Goal: Transaction & Acquisition: Book appointment/travel/reservation

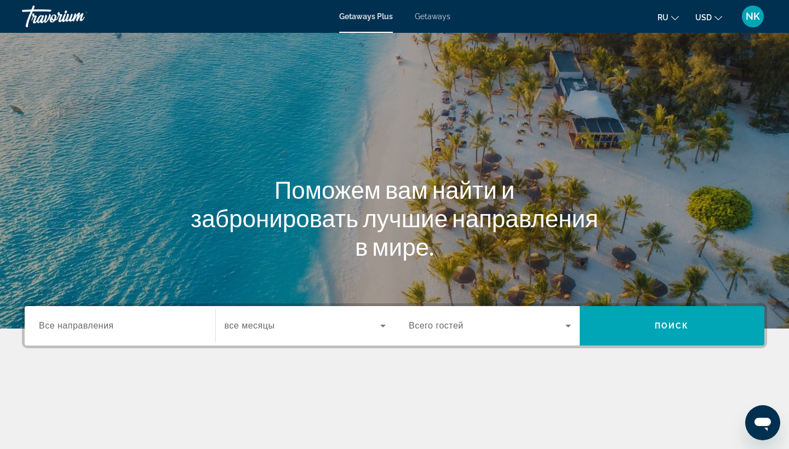
click at [429, 16] on span "Getaways" at bounding box center [433, 16] width 36 height 9
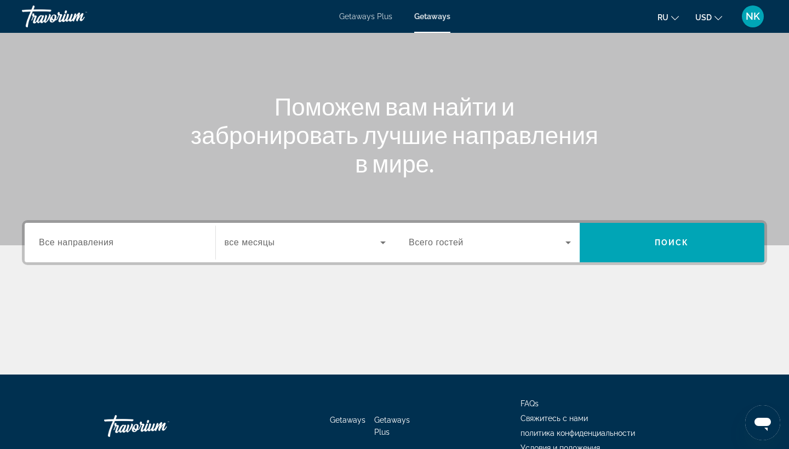
scroll to position [85, 0]
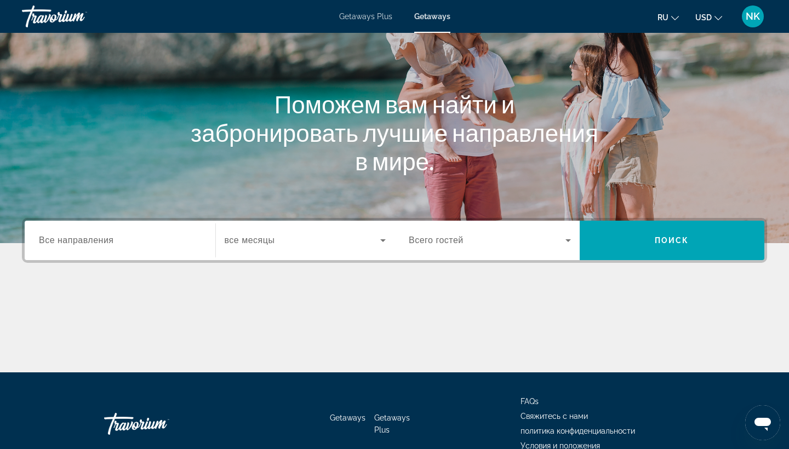
click at [84, 238] on span "Все направления" at bounding box center [76, 239] width 75 height 9
click at [84, 238] on input "Destination Все направления" at bounding box center [120, 240] width 162 height 13
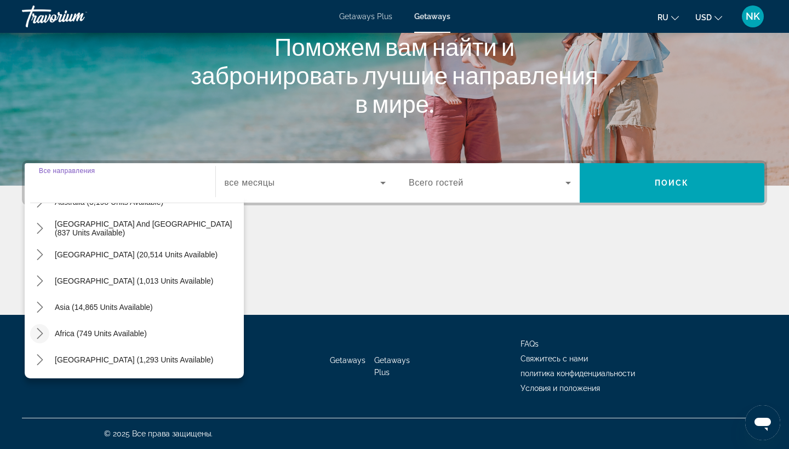
scroll to position [177, 0]
click at [41, 335] on icon "Toggle Africa (749 units available) submenu" at bounding box center [40, 333] width 6 height 11
click at [41, 335] on icon "Toggle Africa (749 units available) submenu" at bounding box center [39, 334] width 11 height 6
click at [41, 359] on icon "Toggle Middle East (1,293 units available) submenu" at bounding box center [40, 359] width 6 height 11
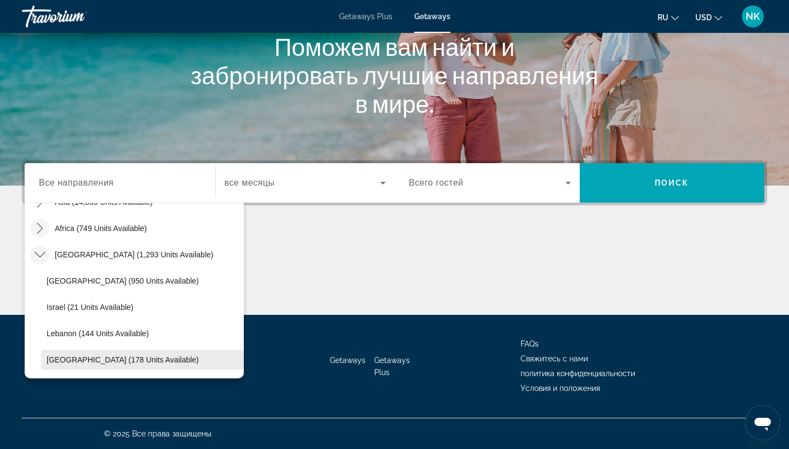
scroll to position [283, 0]
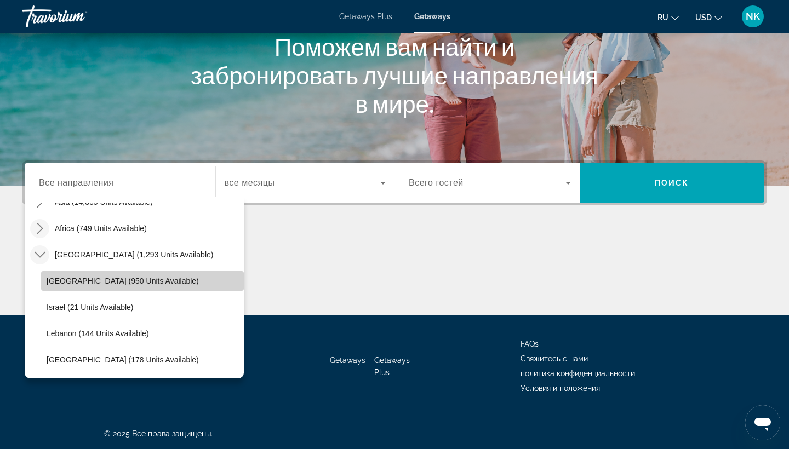
click at [93, 280] on span "[GEOGRAPHIC_DATA] (950 units available)" at bounding box center [123, 281] width 152 height 9
type input "**********"
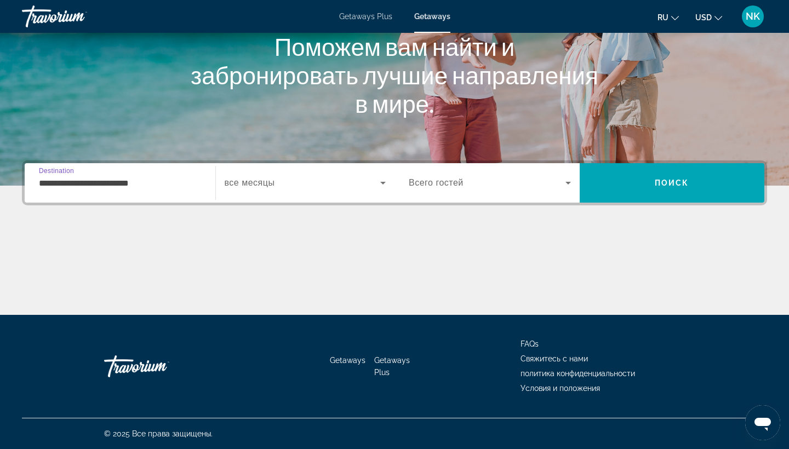
click at [376, 181] on icon "Search widget" at bounding box center [382, 182] width 13 height 13
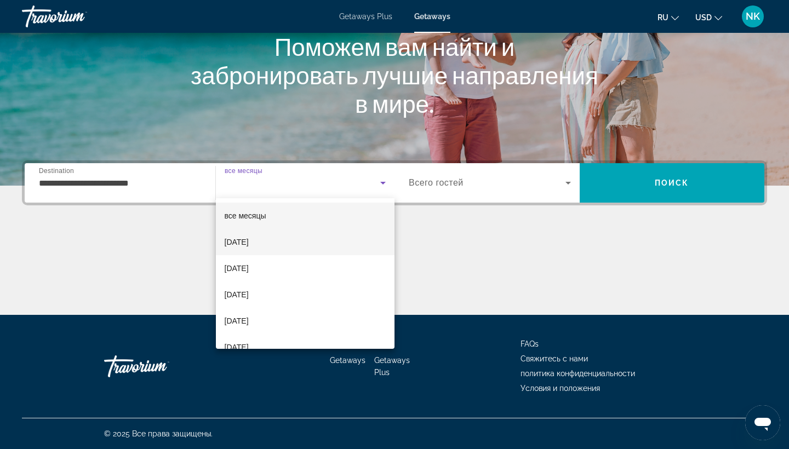
click at [283, 244] on mat-option "[DATE]" at bounding box center [305, 242] width 179 height 26
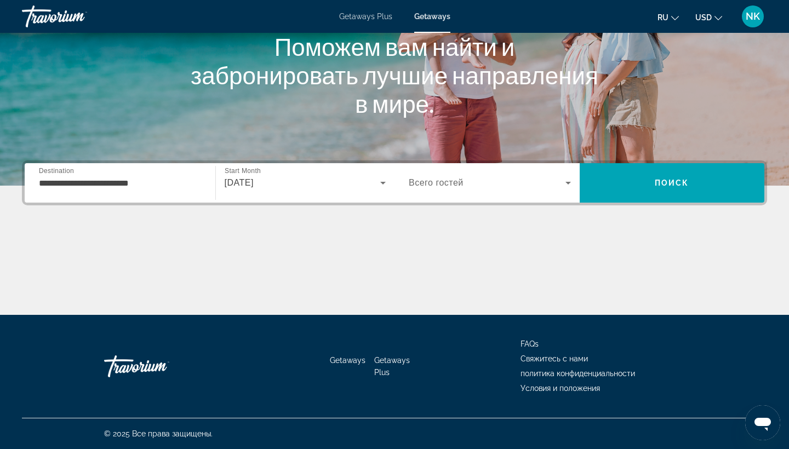
click at [449, 187] on span "Всего гостей" at bounding box center [436, 182] width 55 height 9
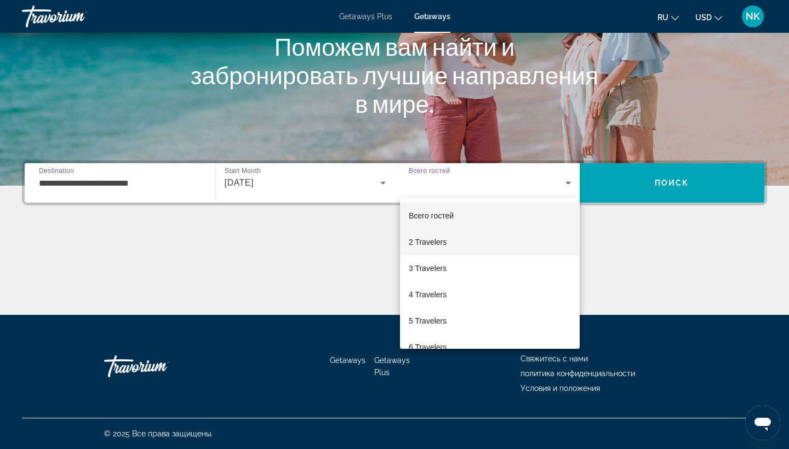
click at [434, 244] on span "2 Travelers" at bounding box center [428, 241] width 38 height 13
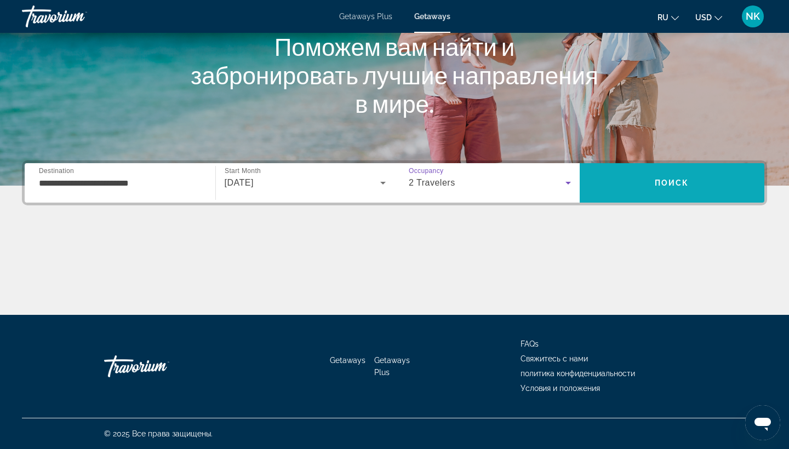
click at [647, 183] on span "Search" at bounding box center [671, 183] width 185 height 26
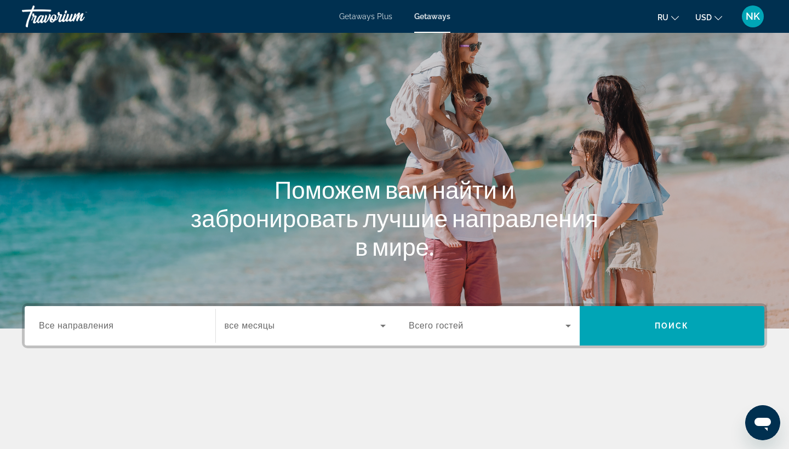
click at [104, 323] on span "Все направления" at bounding box center [76, 325] width 75 height 9
click at [104, 323] on input "Destination Все направления" at bounding box center [120, 326] width 162 height 13
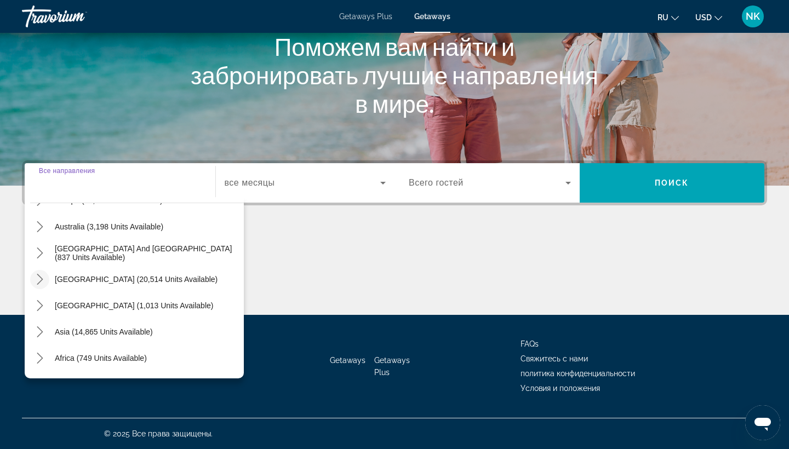
scroll to position [160, 0]
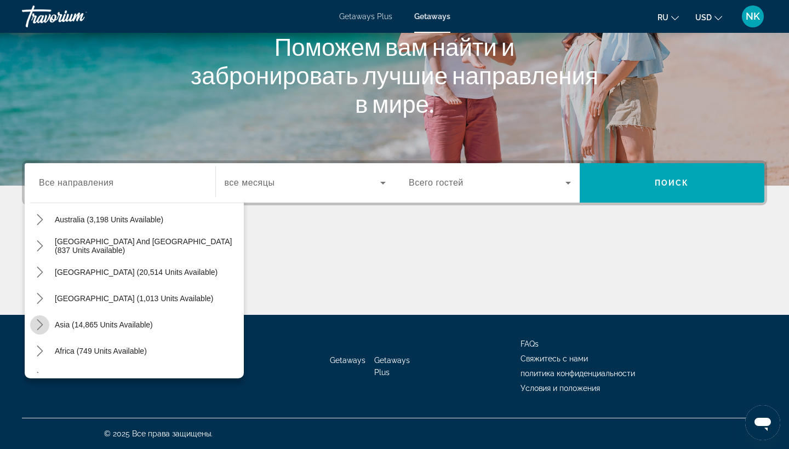
click at [40, 325] on icon "Toggle Asia (14,865 units available) submenu" at bounding box center [39, 324] width 11 height 11
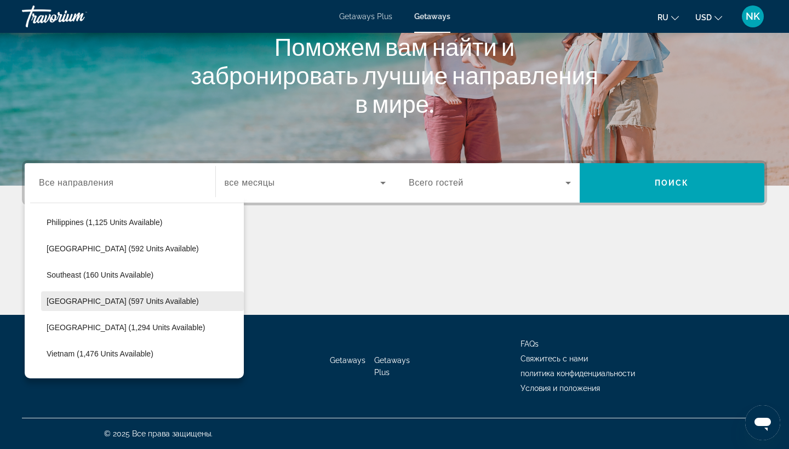
scroll to position [502, 0]
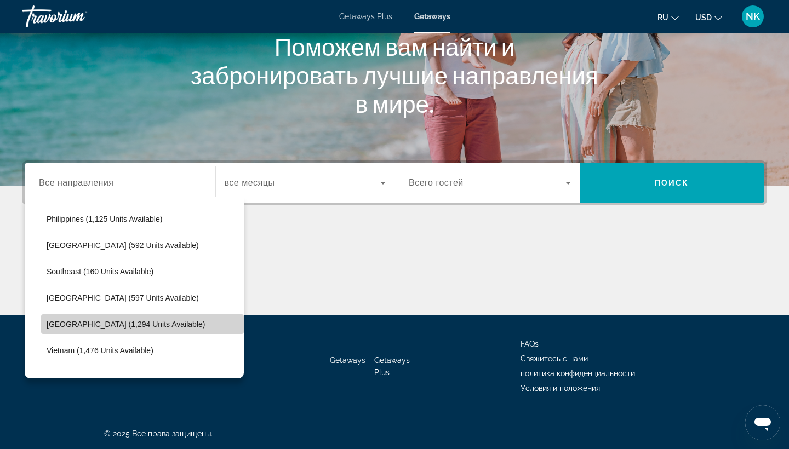
click at [82, 324] on span "[GEOGRAPHIC_DATA] (1,294 units available)" at bounding box center [126, 324] width 158 height 9
type input "**********"
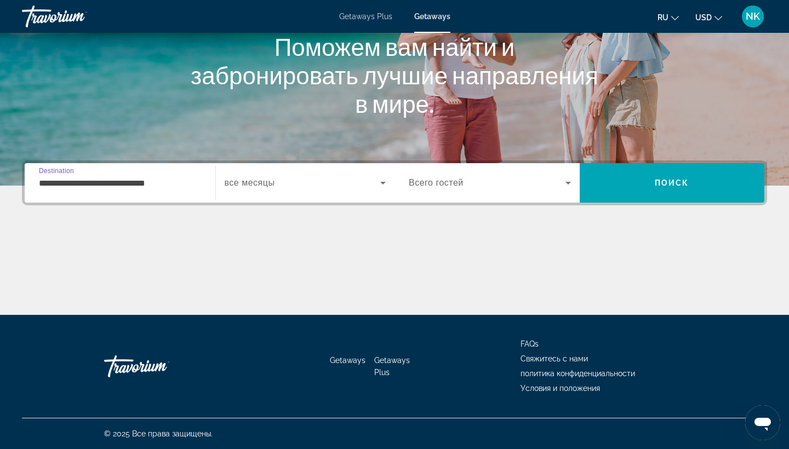
click at [306, 191] on div "Search widget" at bounding box center [306, 183] width 162 height 31
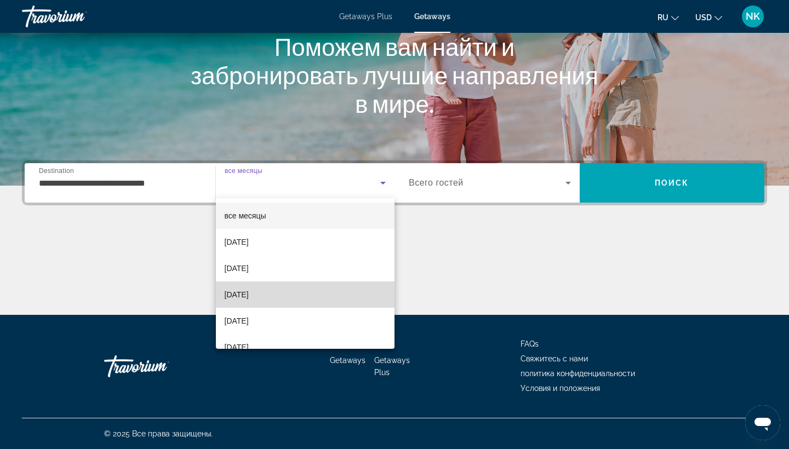
click at [249, 295] on span "[DATE]" at bounding box center [237, 294] width 24 height 13
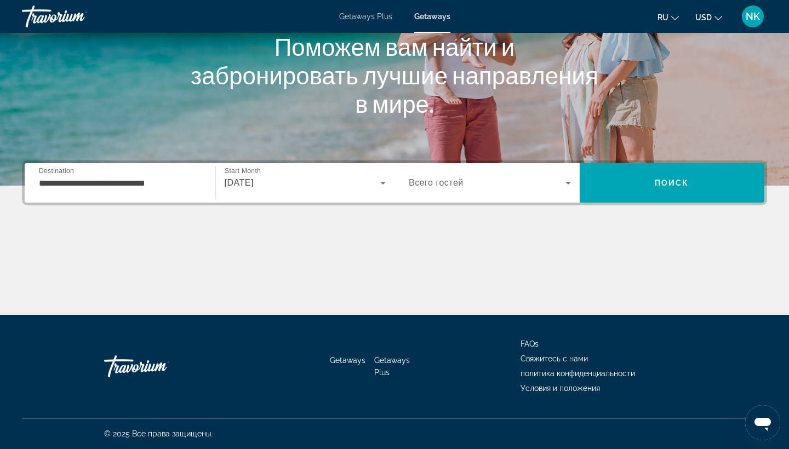
click at [496, 174] on div "Search widget" at bounding box center [490, 183] width 162 height 31
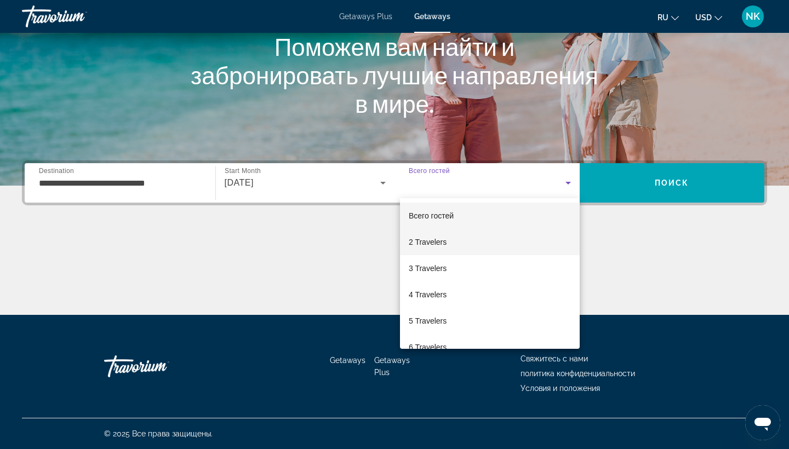
click at [450, 240] on mat-option "2 Travelers" at bounding box center [490, 242] width 180 height 26
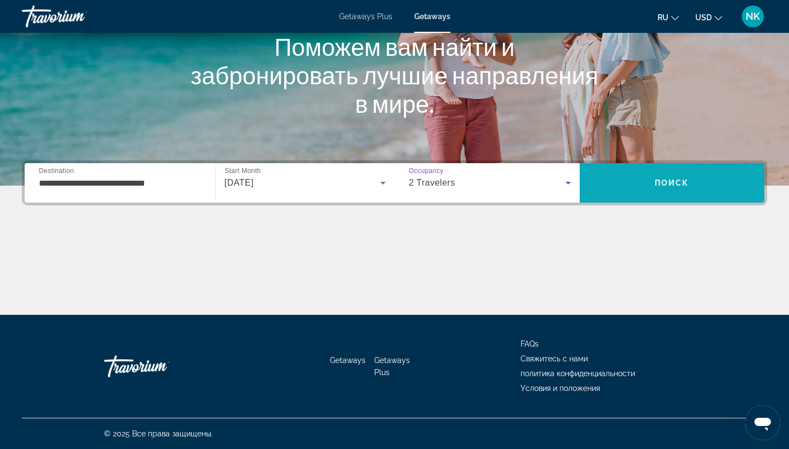
click at [670, 180] on span "Поиск" at bounding box center [671, 183] width 34 height 9
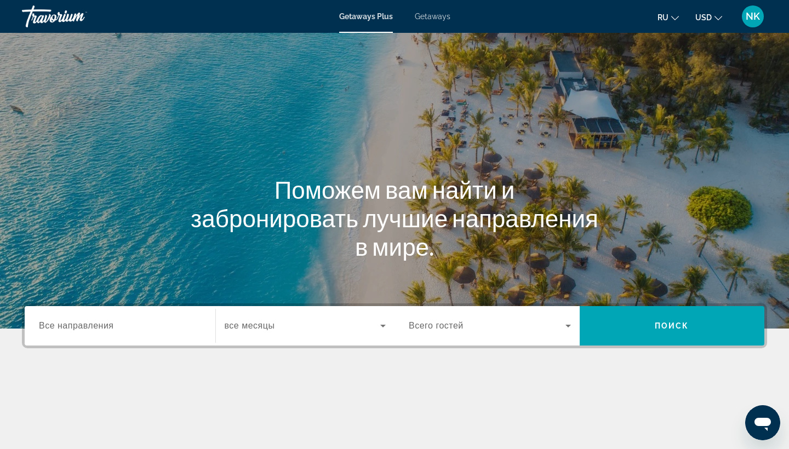
click at [441, 16] on span "Getaways" at bounding box center [433, 16] width 36 height 9
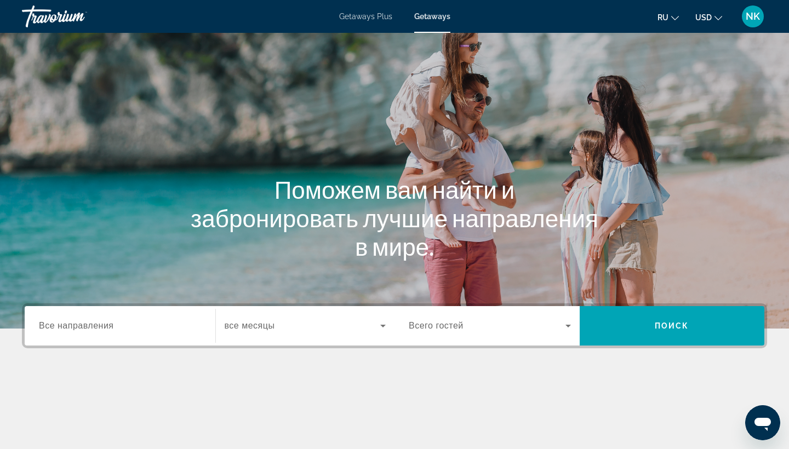
click at [55, 330] on span "Все направления" at bounding box center [76, 325] width 75 height 9
click at [55, 330] on input "Destination Все направления" at bounding box center [120, 326] width 162 height 13
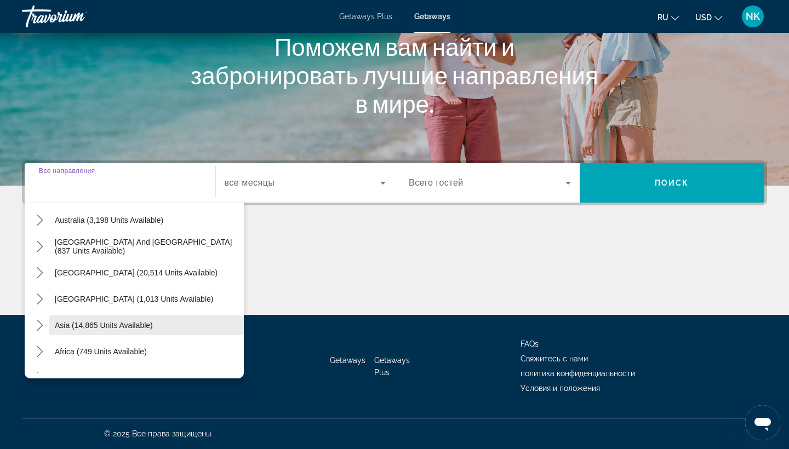
scroll to position [161, 0]
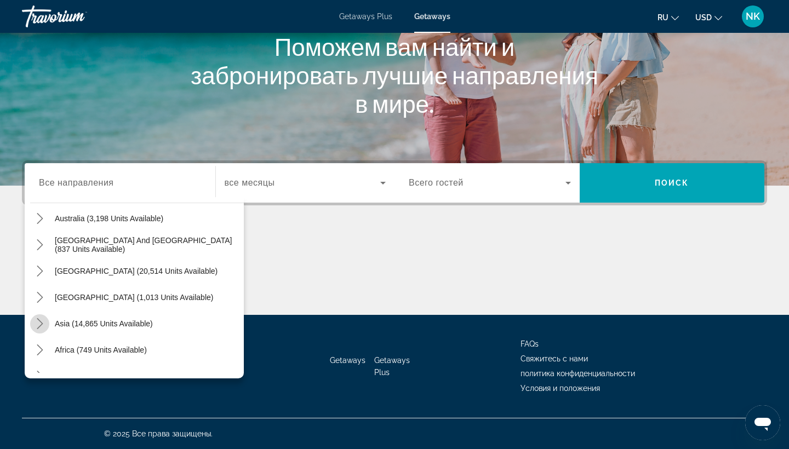
click at [42, 327] on icon "Toggle Asia (14,865 units available) submenu" at bounding box center [39, 323] width 11 height 11
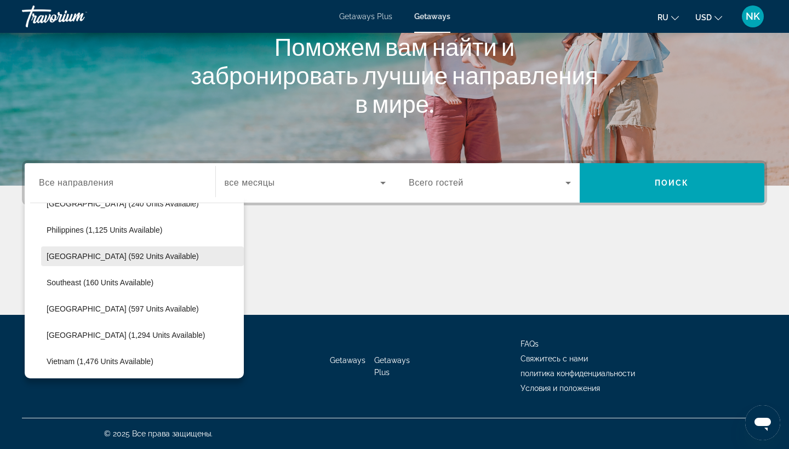
scroll to position [500, 0]
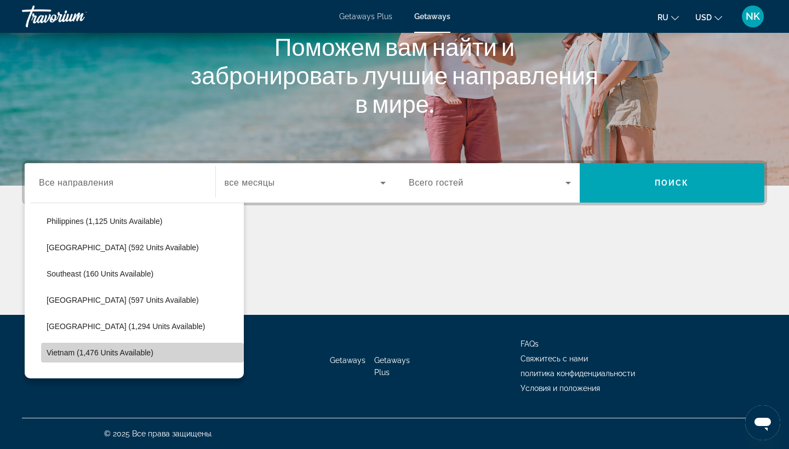
click at [68, 357] on span "Select destination: Vietnam (1,476 units available)" at bounding box center [142, 353] width 203 height 26
type input "**********"
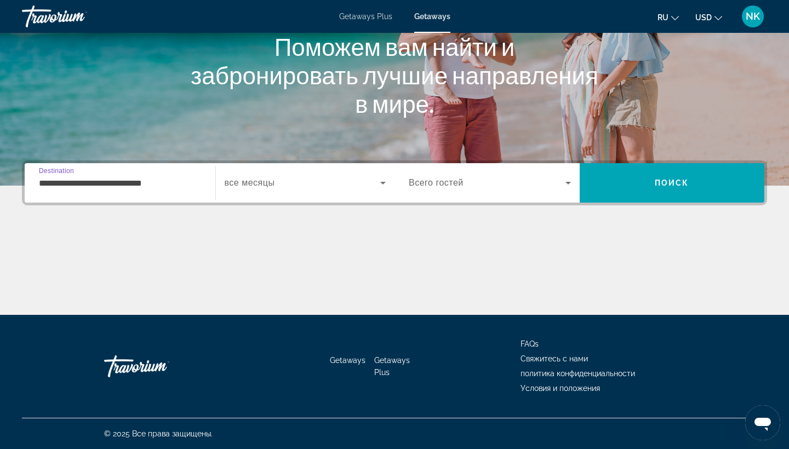
click at [283, 187] on span "Search widget" at bounding box center [303, 182] width 156 height 13
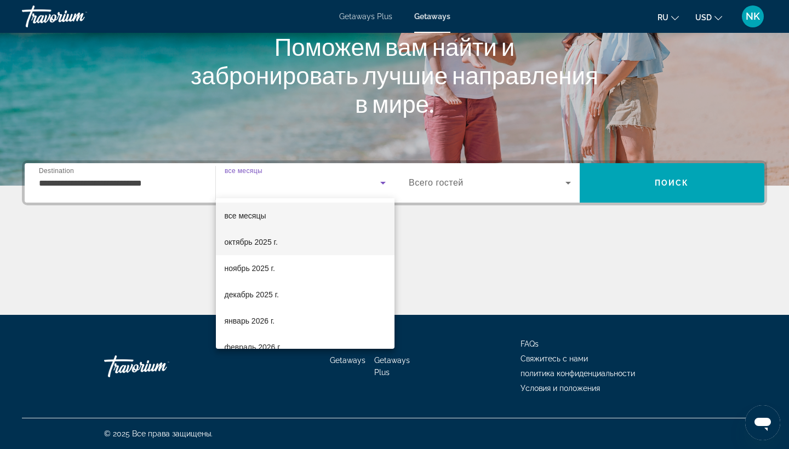
click at [270, 245] on span "[DATE]" at bounding box center [251, 241] width 53 height 13
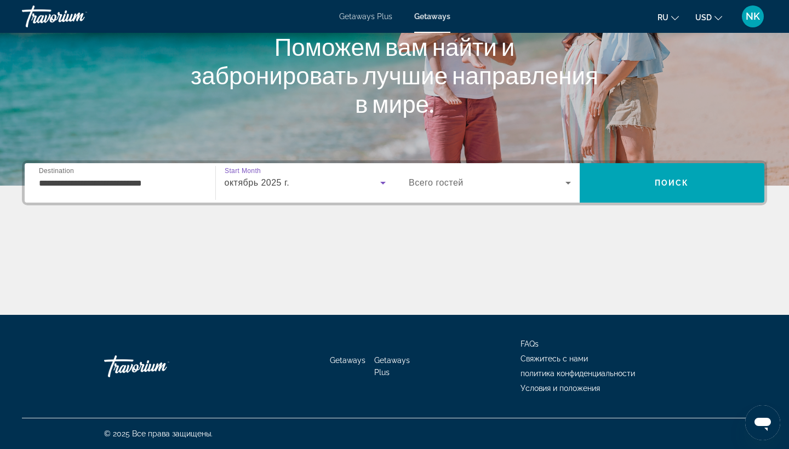
click at [468, 182] on span "Search widget" at bounding box center [487, 182] width 157 height 13
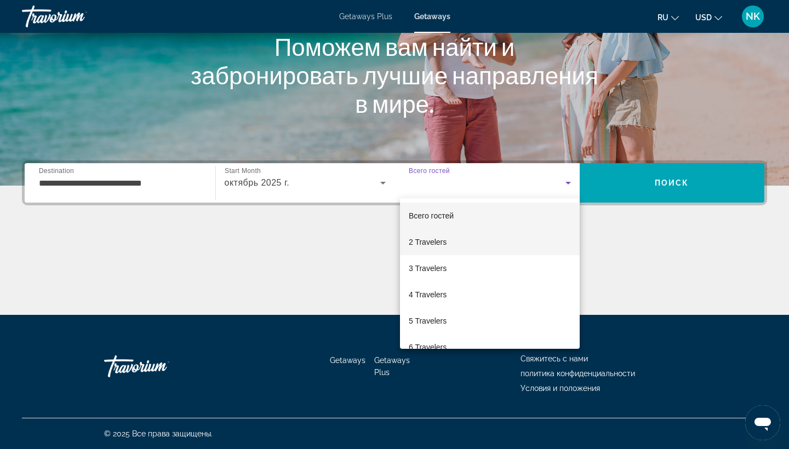
click at [435, 244] on span "2 Travelers" at bounding box center [428, 241] width 38 height 13
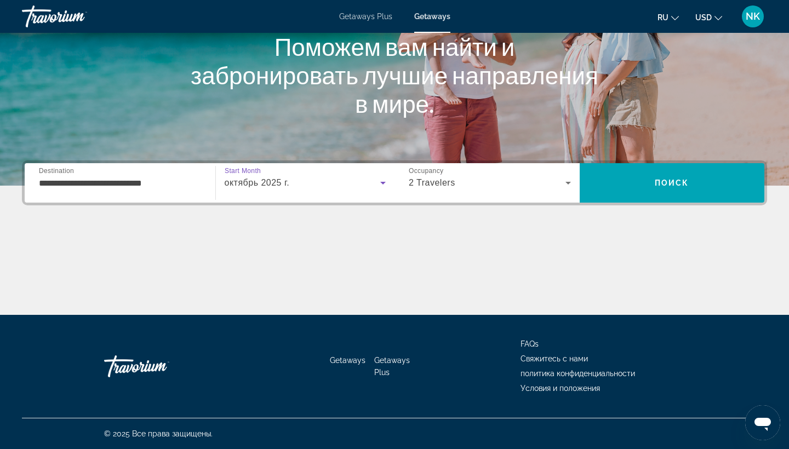
click at [285, 187] on span "[DATE]" at bounding box center [257, 182] width 65 height 9
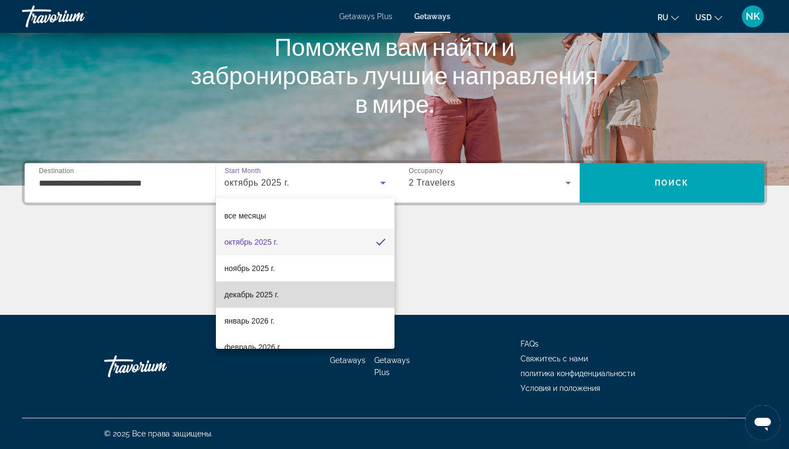
click at [268, 293] on span "[DATE]" at bounding box center [252, 294] width 54 height 13
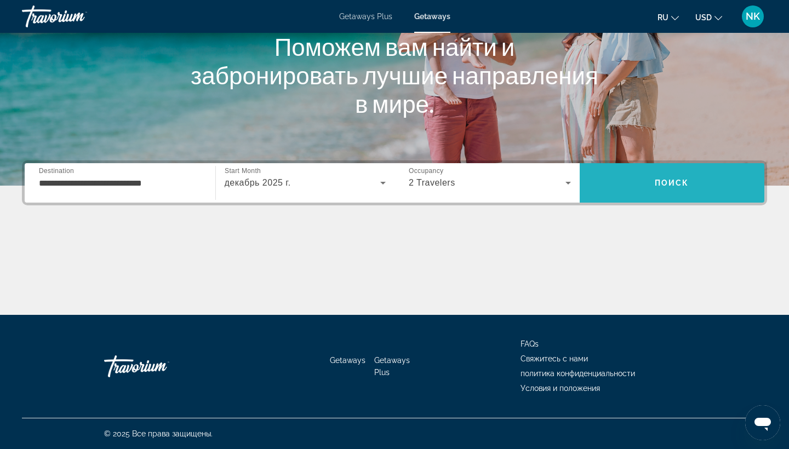
click at [662, 183] on span "Поиск" at bounding box center [671, 183] width 34 height 9
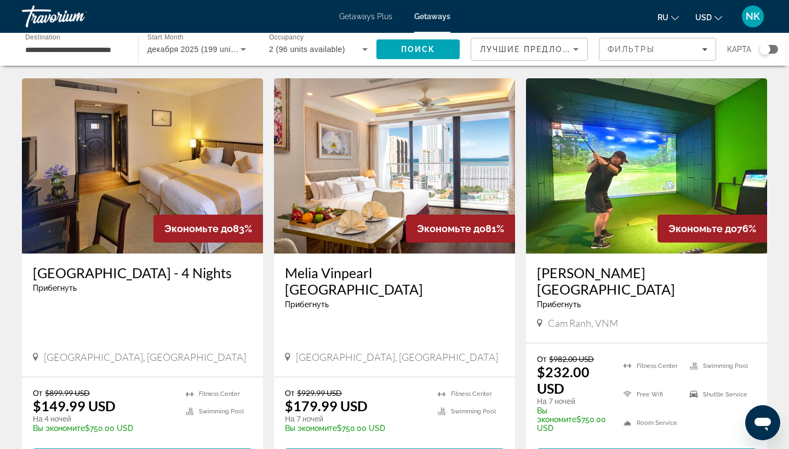
scroll to position [1219, 0]
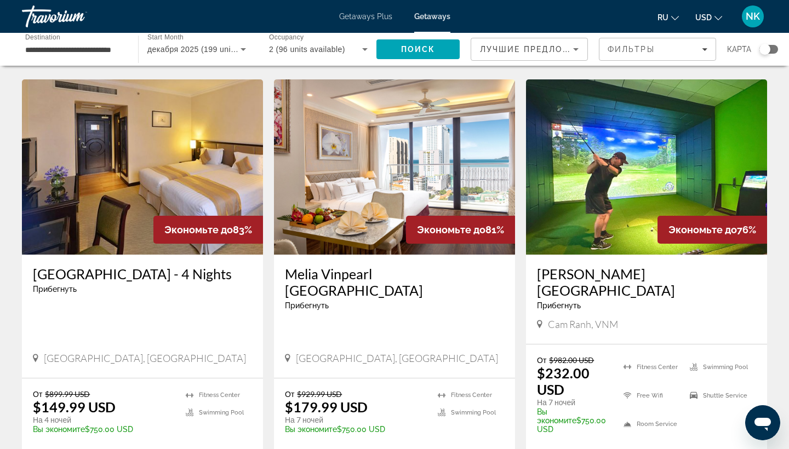
click at [599, 181] on img "Main content" at bounding box center [646, 166] width 241 height 175
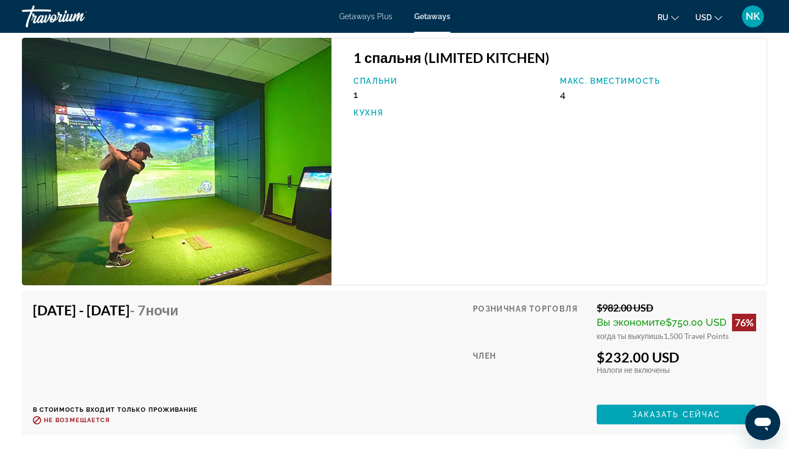
scroll to position [1836, 0]
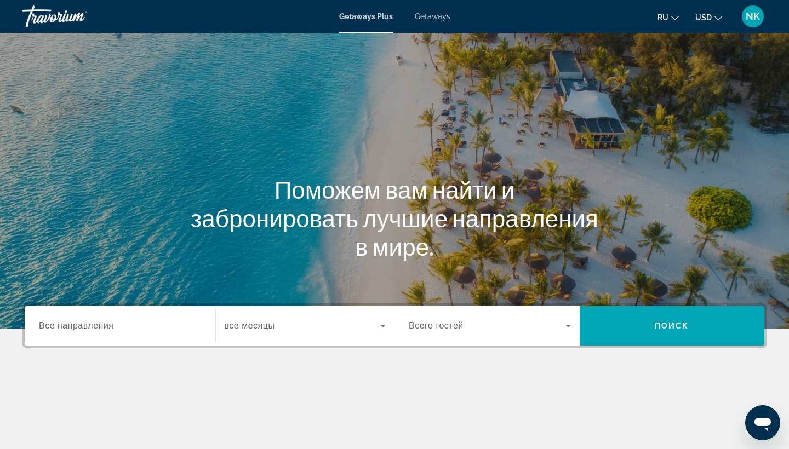
click at [432, 18] on span "Getaways" at bounding box center [433, 16] width 36 height 9
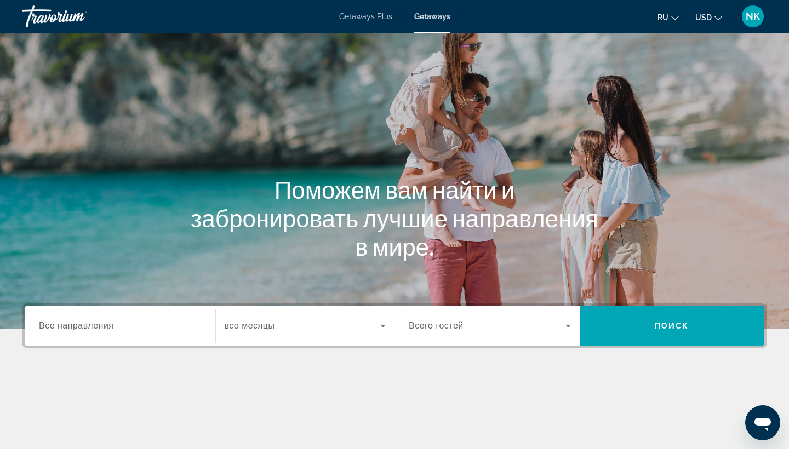
click at [100, 325] on span "Все направления" at bounding box center [76, 325] width 75 height 9
click at [100, 325] on input "Destination Все направления" at bounding box center [120, 326] width 162 height 13
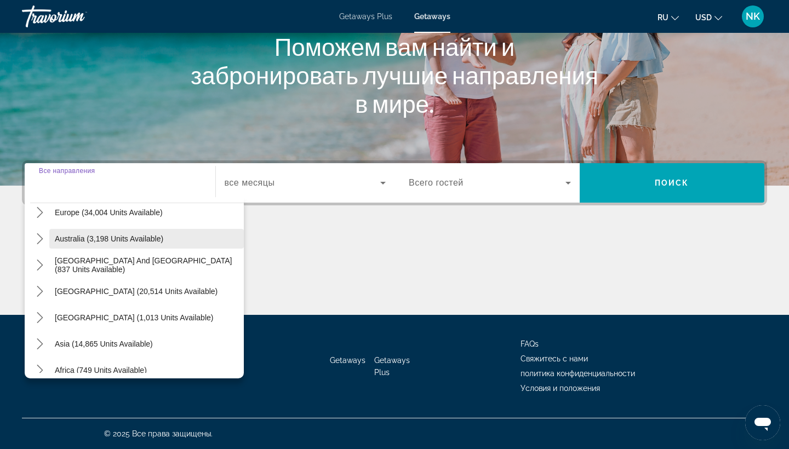
scroll to position [152, 0]
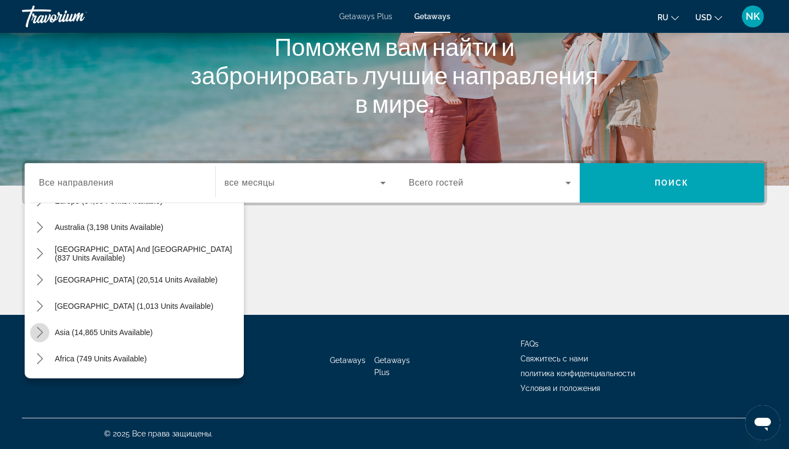
click at [40, 332] on icon "Toggle Asia (14,865 units available) submenu" at bounding box center [39, 332] width 11 height 11
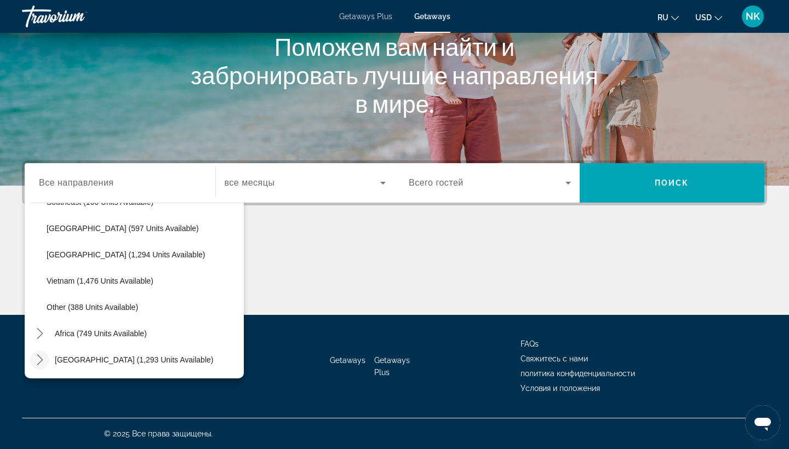
scroll to position [143, 0]
click at [41, 359] on icon "Toggle Middle East (1,293 units available) submenu" at bounding box center [40, 359] width 6 height 11
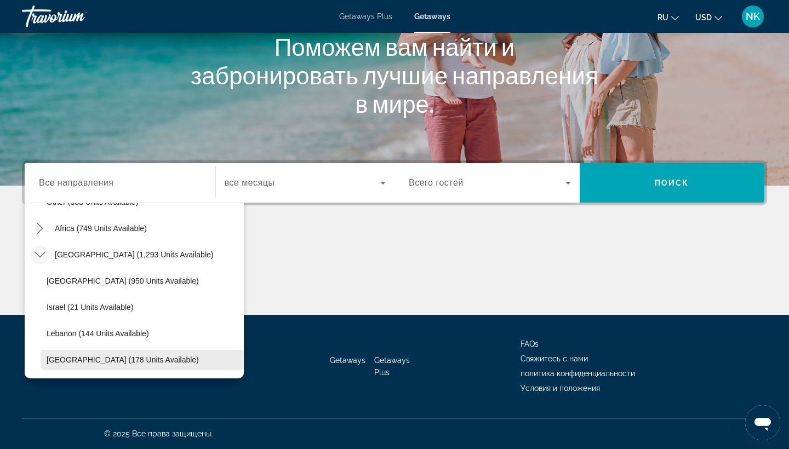
scroll to position [677, 0]
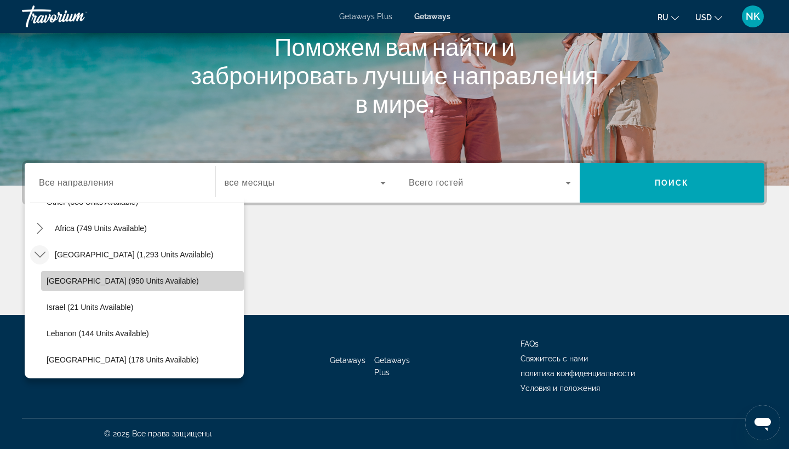
click at [72, 282] on span "[GEOGRAPHIC_DATA] (950 units available)" at bounding box center [123, 281] width 152 height 9
type input "**********"
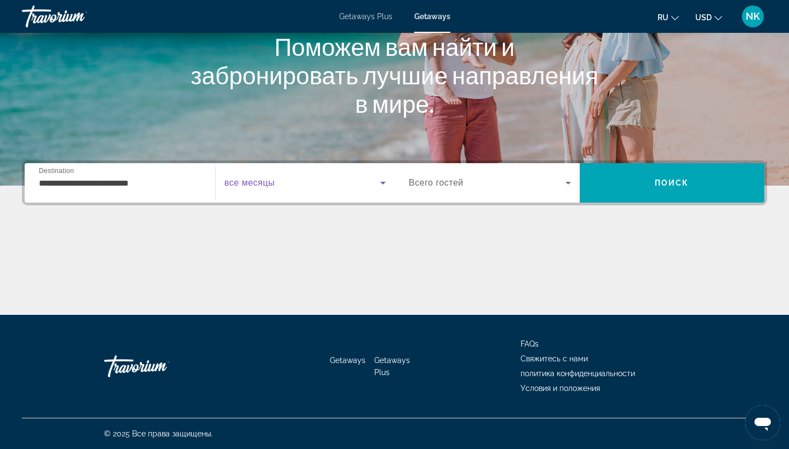
click at [385, 185] on icon "Search widget" at bounding box center [382, 182] width 13 height 13
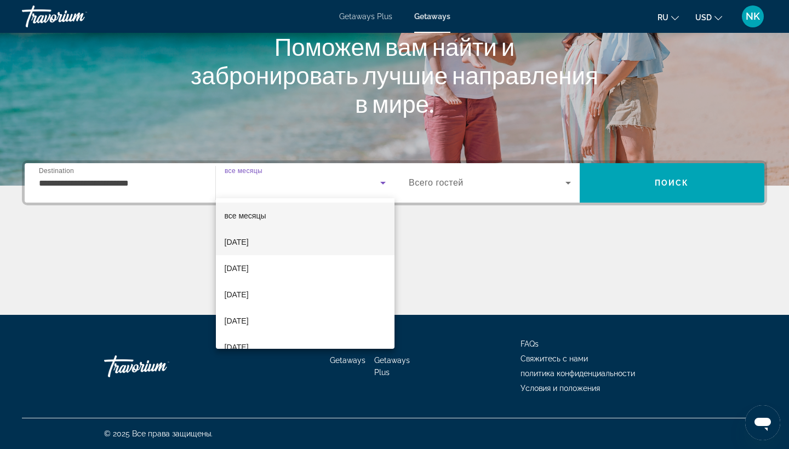
click at [249, 243] on span "[DATE]" at bounding box center [237, 241] width 24 height 13
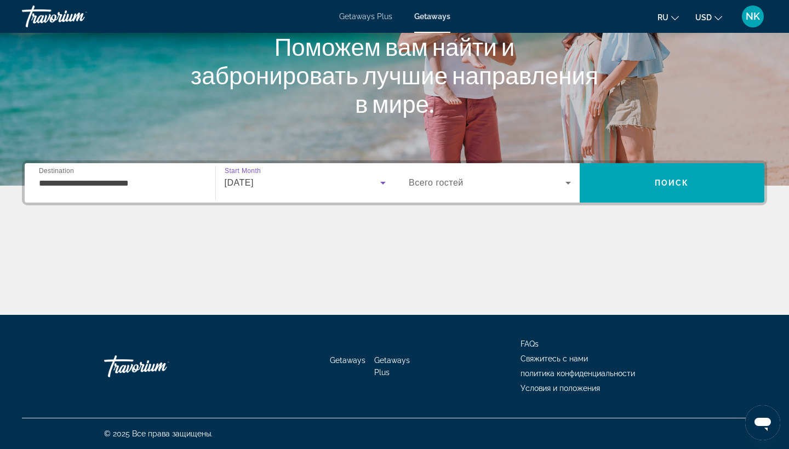
click at [458, 184] on span "Всего гостей" at bounding box center [436, 182] width 55 height 9
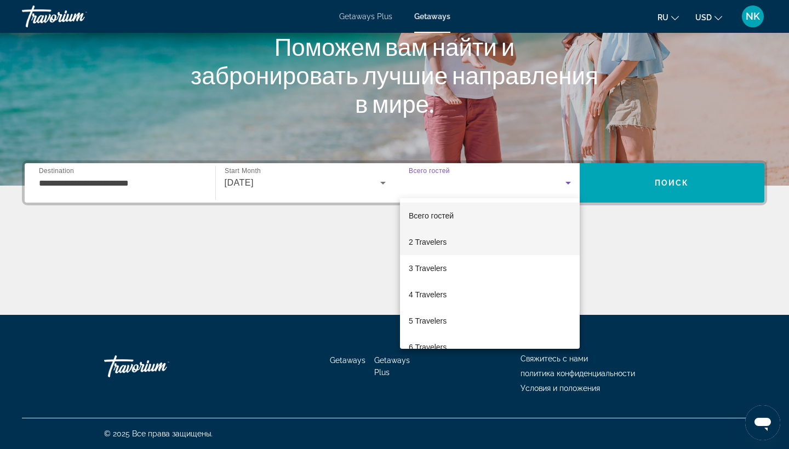
click at [445, 240] on span "2 Travelers" at bounding box center [428, 241] width 38 height 13
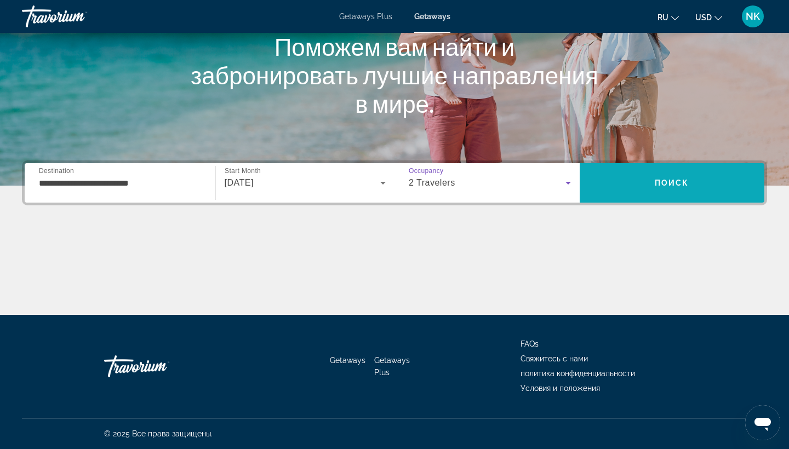
click at [669, 182] on span "Поиск" at bounding box center [671, 183] width 34 height 9
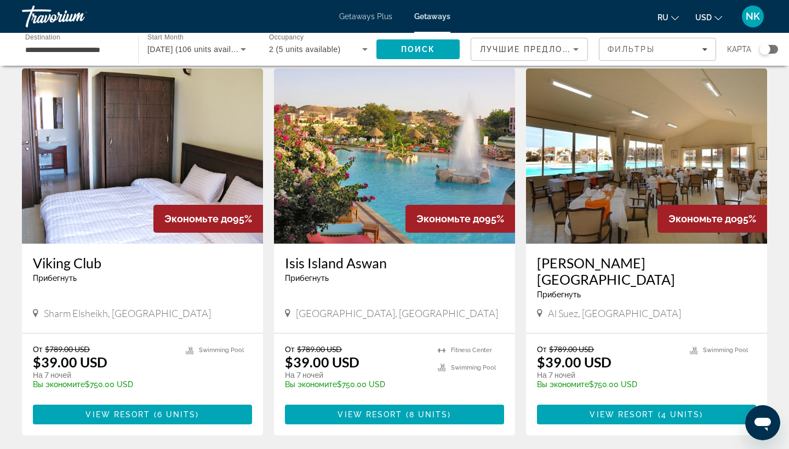
scroll to position [36, 0]
click at [123, 174] on img "Main content" at bounding box center [142, 155] width 241 height 175
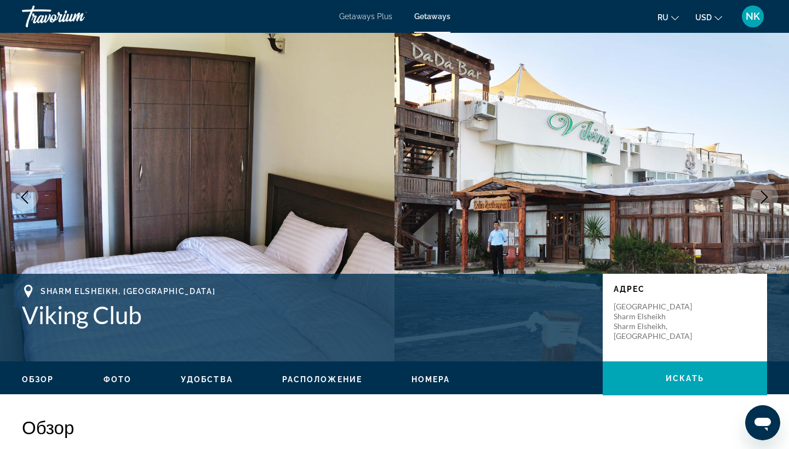
click at [768, 194] on icon "Next image" at bounding box center [763, 197] width 13 height 13
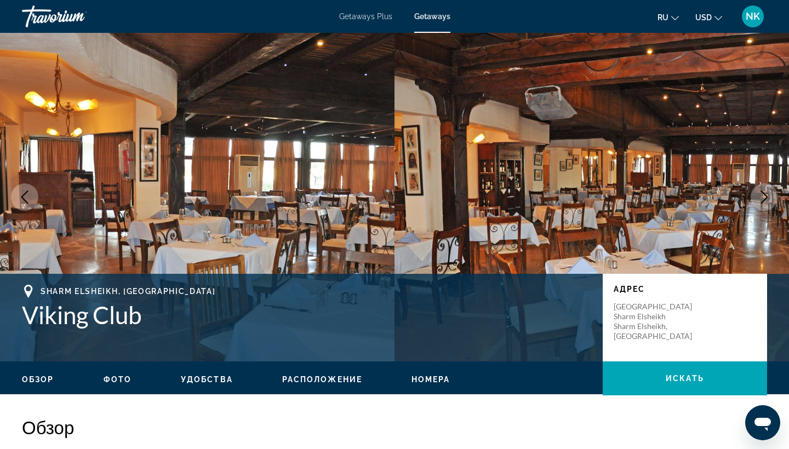
click at [768, 195] on icon "Next image" at bounding box center [763, 197] width 13 height 13
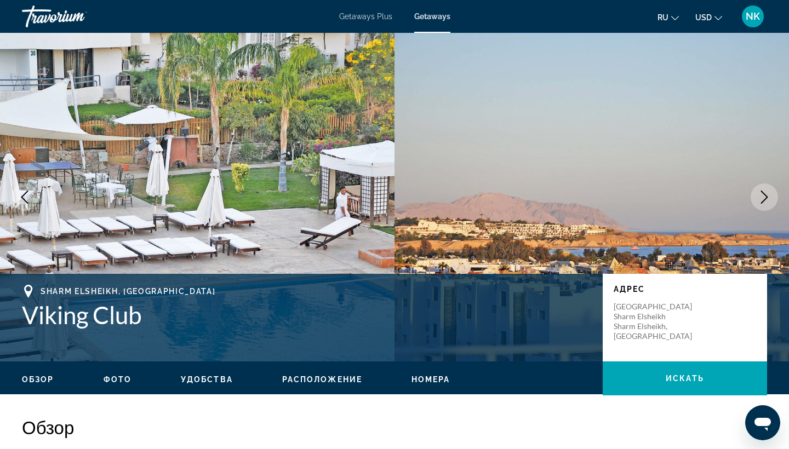
click at [768, 195] on icon "Next image" at bounding box center [763, 197] width 13 height 13
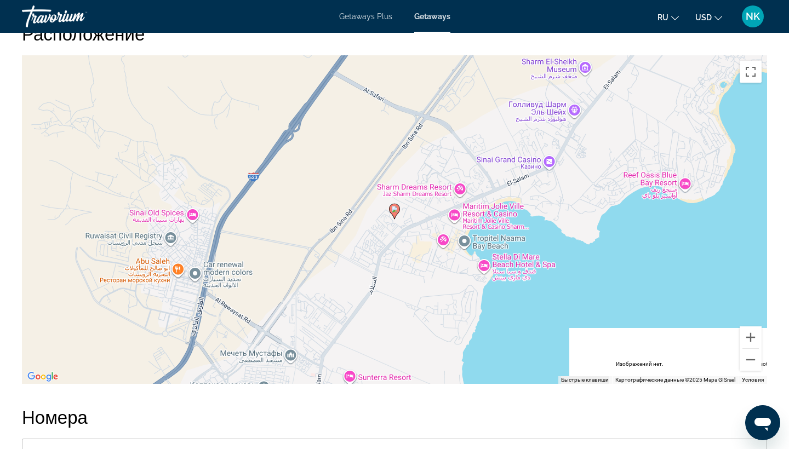
scroll to position [1270, 0]
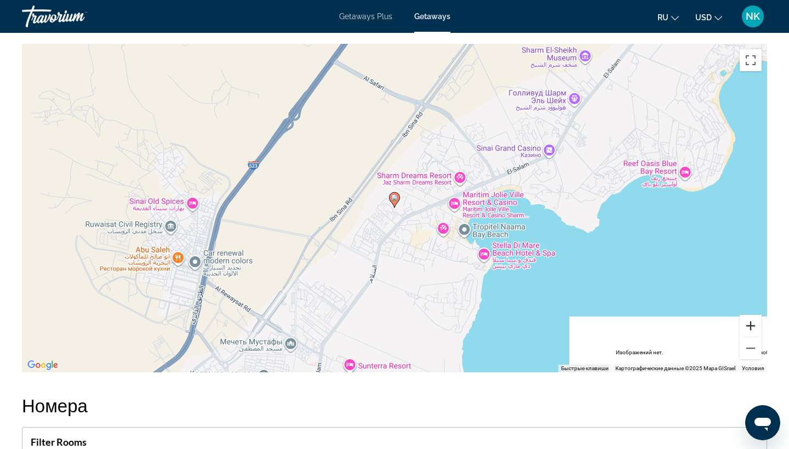
click at [753, 329] on button "Увеличить" at bounding box center [750, 326] width 22 height 22
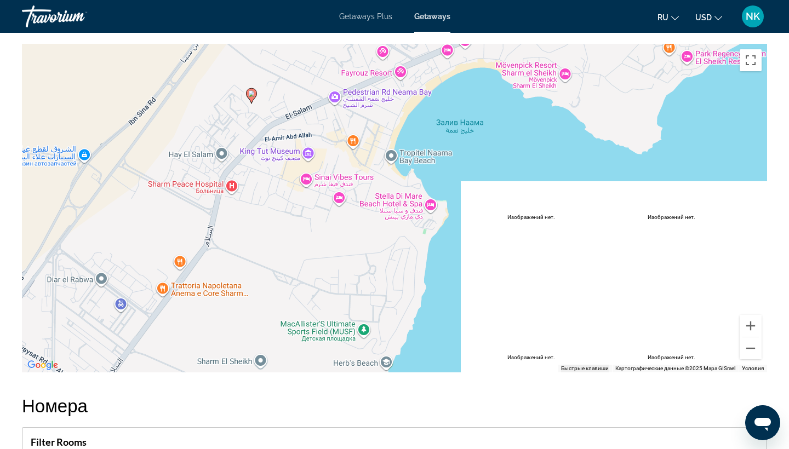
drag, startPoint x: 559, startPoint y: 308, endPoint x: 413, endPoint y: 204, distance: 179.3
click at [413, 204] on div "Чтобы активировать перетаскивание с помощью клавиатуры, нажмите Alt + Ввод. Пос…" at bounding box center [394, 208] width 745 height 329
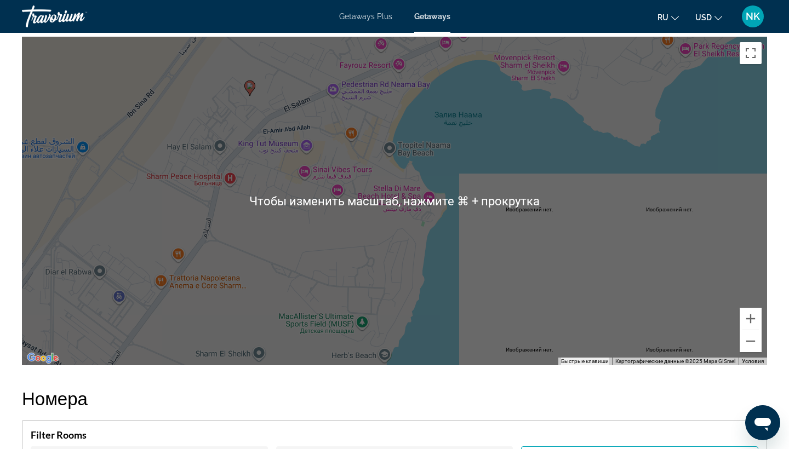
scroll to position [1262, 0]
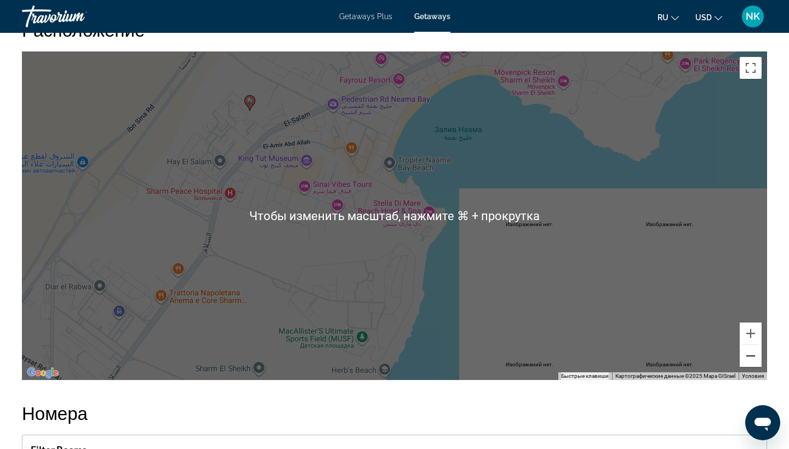
click at [755, 350] on button "Уменьшить" at bounding box center [750, 356] width 22 height 22
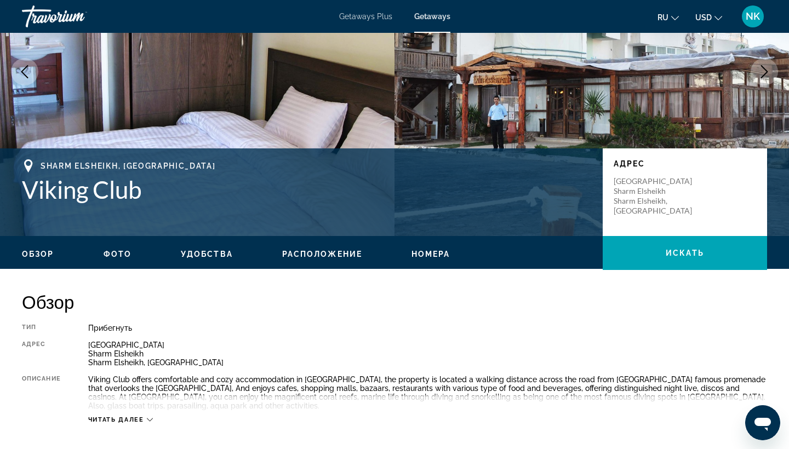
scroll to position [116, 0]
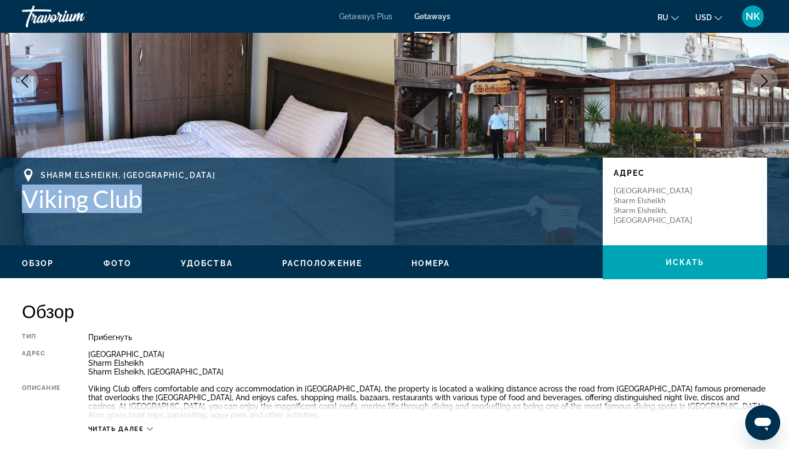
drag, startPoint x: 26, startPoint y: 196, endPoint x: 131, endPoint y: 208, distance: 105.8
click at [131, 208] on div "Sharm Elsheikh, [GEOGRAPHIC_DATA] Viking Club Адрес [GEOGRAPHIC_DATA] [GEOGRAPH…" at bounding box center [394, 202] width 789 height 66
copy h1 "Viking Club"
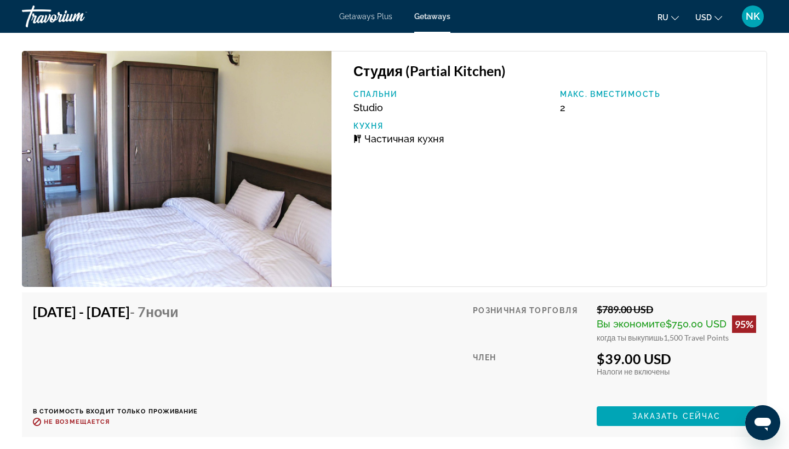
scroll to position [2137, 0]
